Goal: Information Seeking & Learning: Check status

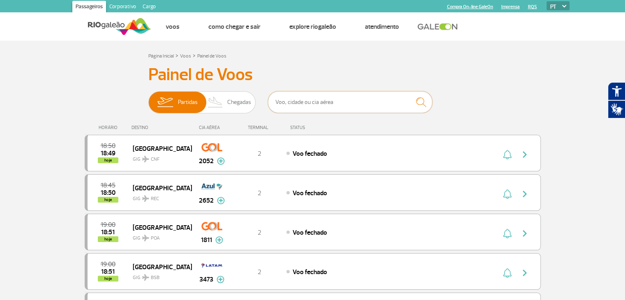
click at [309, 104] on input "text" at bounding box center [350, 102] width 164 height 22
click at [237, 103] on span "Chegadas" at bounding box center [239, 102] width 24 height 21
click at [148, 98] on input "Partidas Chegadas" at bounding box center [148, 98] width 0 height 0
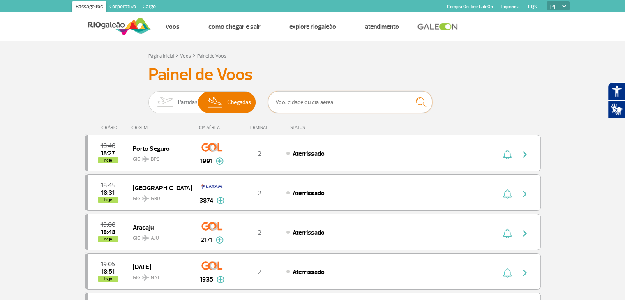
click at [339, 105] on input "text" at bounding box center [350, 102] width 164 height 22
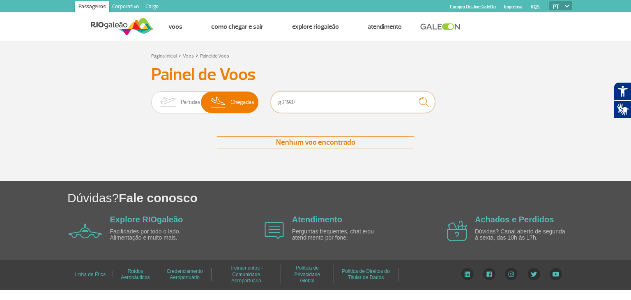
click at [285, 102] on input "g31987" at bounding box center [353, 102] width 164 height 22
drag, startPoint x: 303, startPoint y: 104, endPoint x: 286, endPoint y: 102, distance: 16.1
click at [286, 102] on input "G3 1987" at bounding box center [353, 102] width 164 height 22
type input "1987"
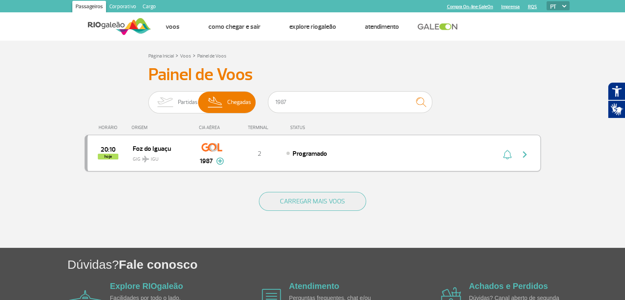
click at [525, 157] on img "button" at bounding box center [525, 155] width 10 height 10
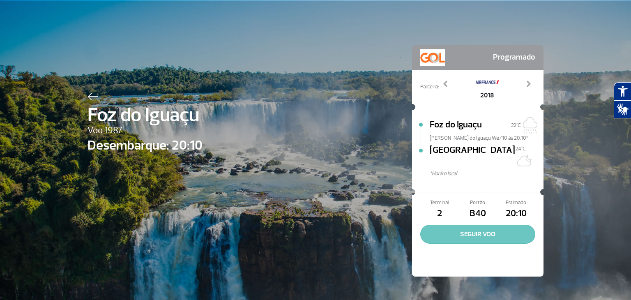
click at [479, 226] on button "SEGUIR VOO" at bounding box center [477, 234] width 115 height 19
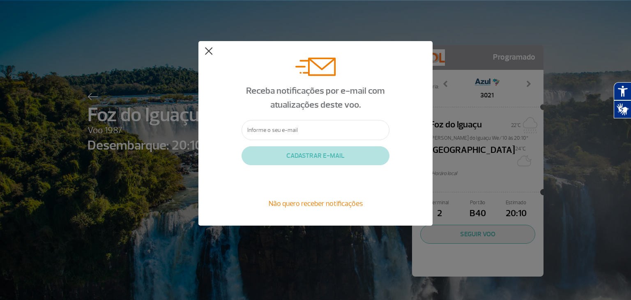
click at [209, 52] on button at bounding box center [209, 51] width 8 height 8
